Goal: Transaction & Acquisition: Obtain resource

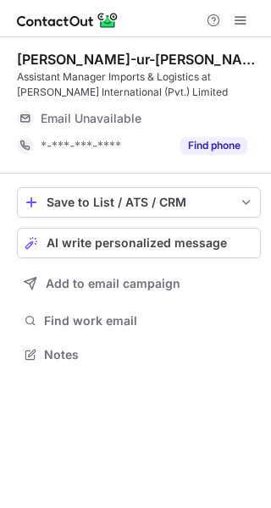
scroll to position [342, 271]
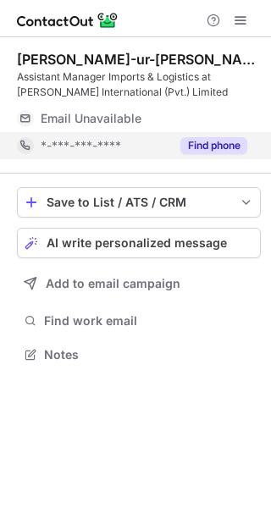
click at [199, 147] on button "Find phone" at bounding box center [213, 145] width 67 height 17
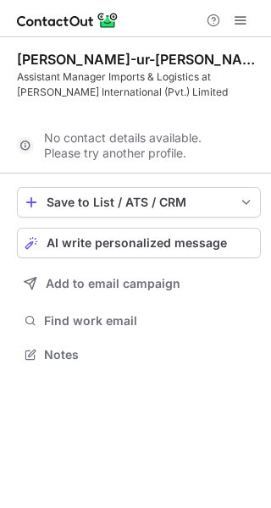
scroll to position [315, 271]
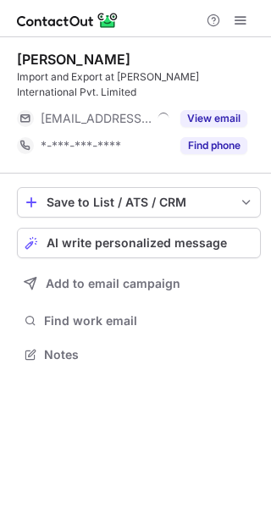
scroll to position [342, 271]
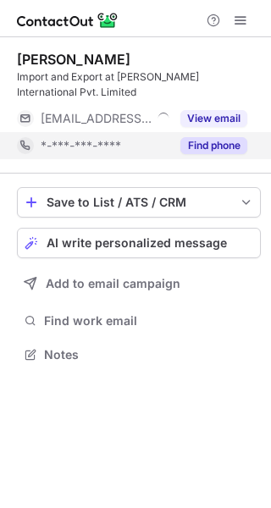
click at [211, 147] on button "Find phone" at bounding box center [213, 145] width 67 height 17
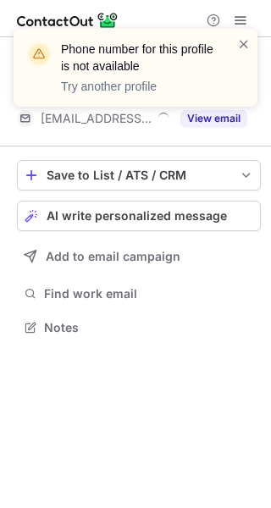
scroll to position [315, 271]
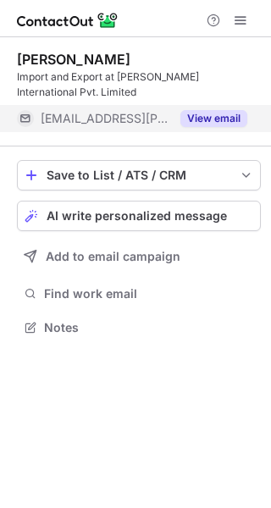
click at [203, 123] on button "View email" at bounding box center [213, 118] width 67 height 17
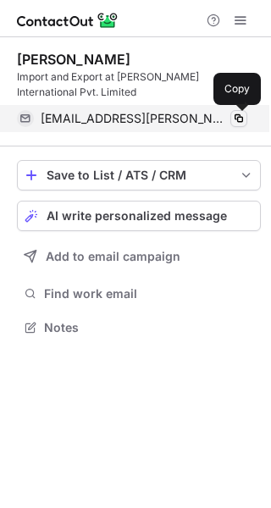
click at [238, 116] on span at bounding box center [239, 119] width 14 height 14
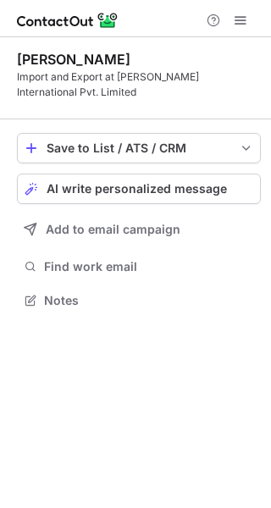
scroll to position [288, 271]
